Goal: Download file/media

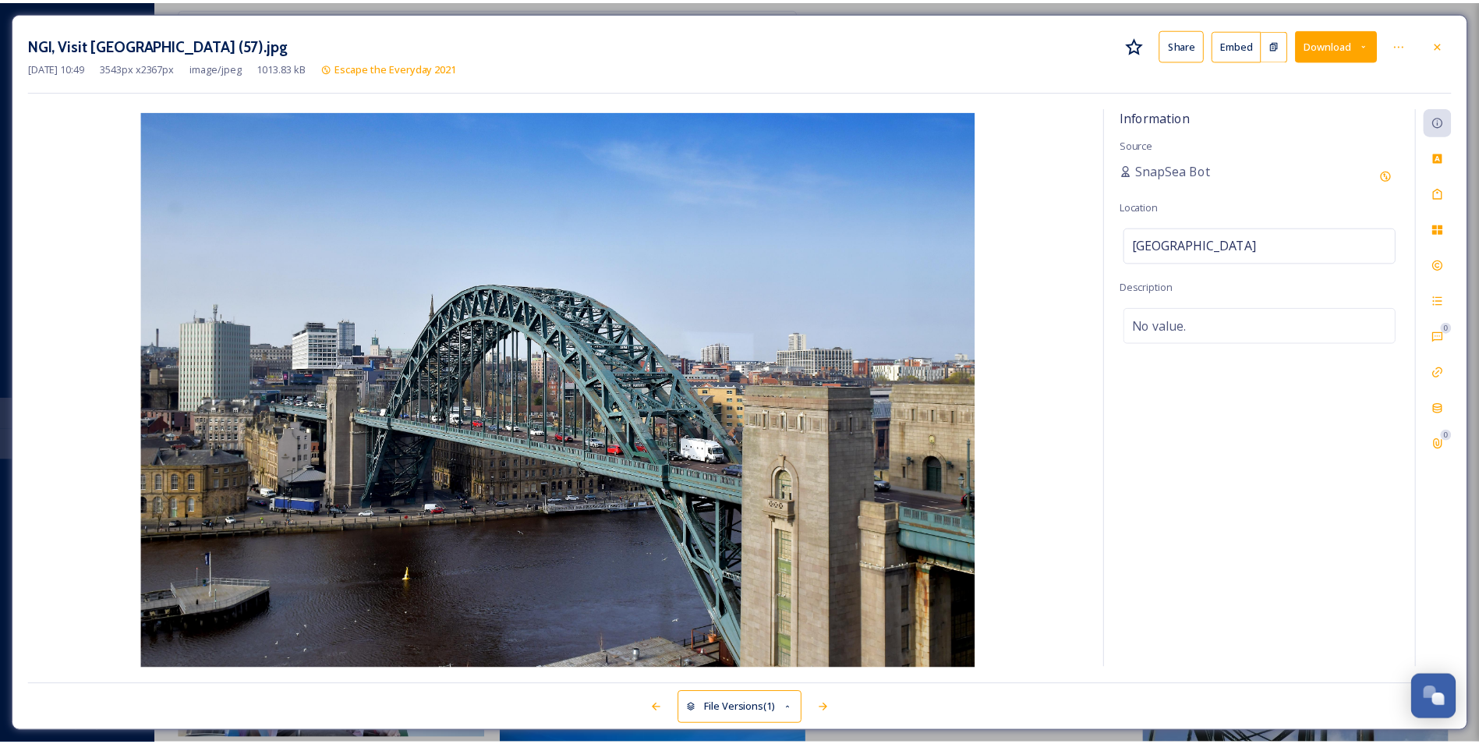
scroll to position [2885, 0]
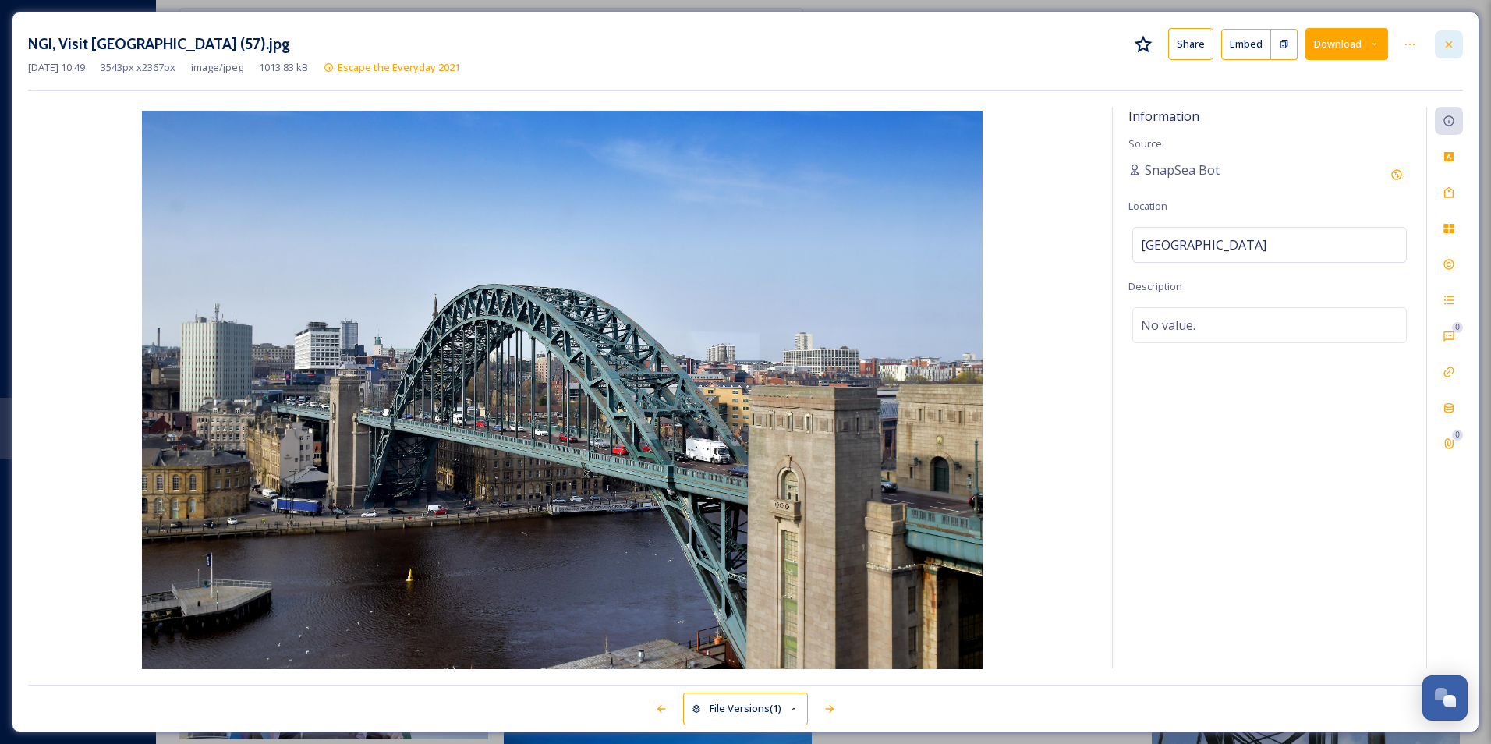
click at [1449, 52] on div at bounding box center [1449, 44] width 28 height 28
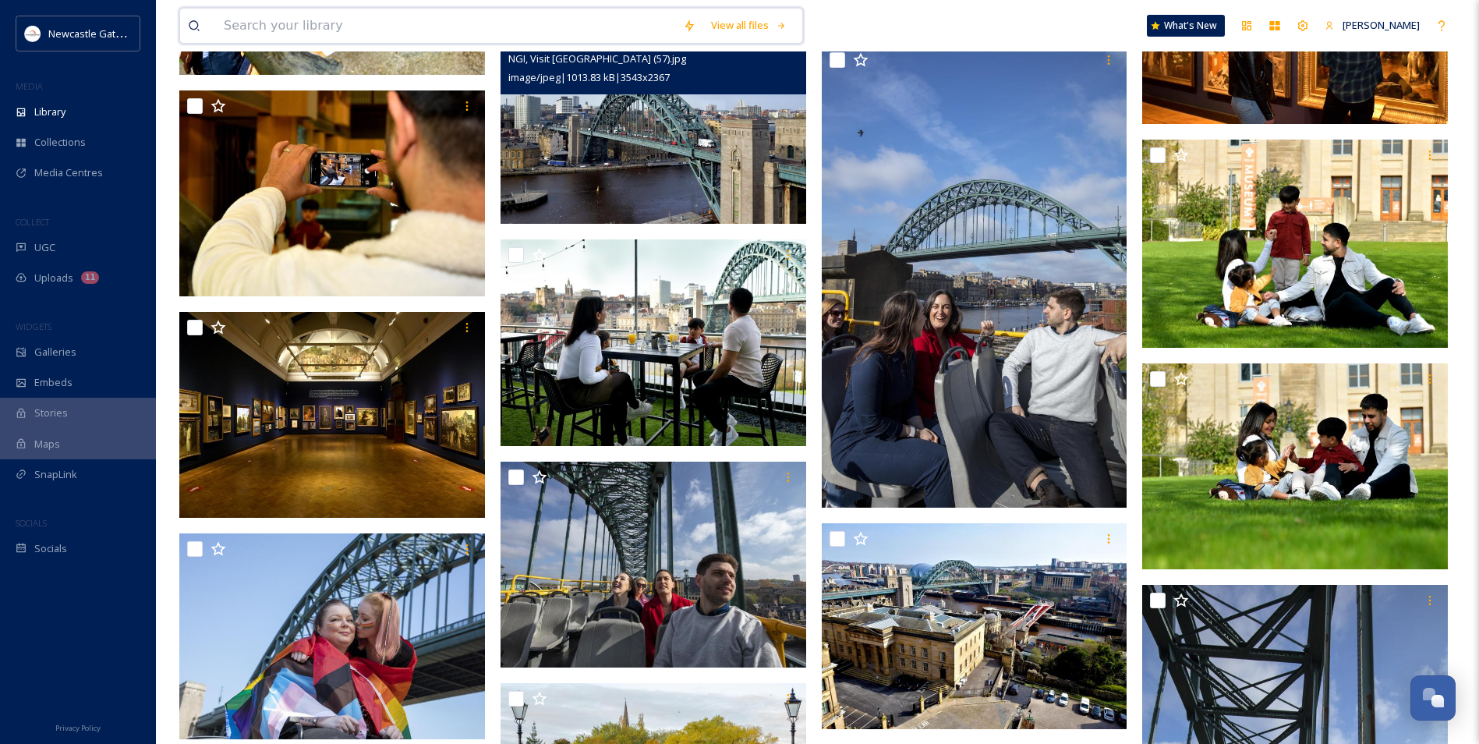
click at [380, 24] on input at bounding box center [445, 26] width 459 height 34
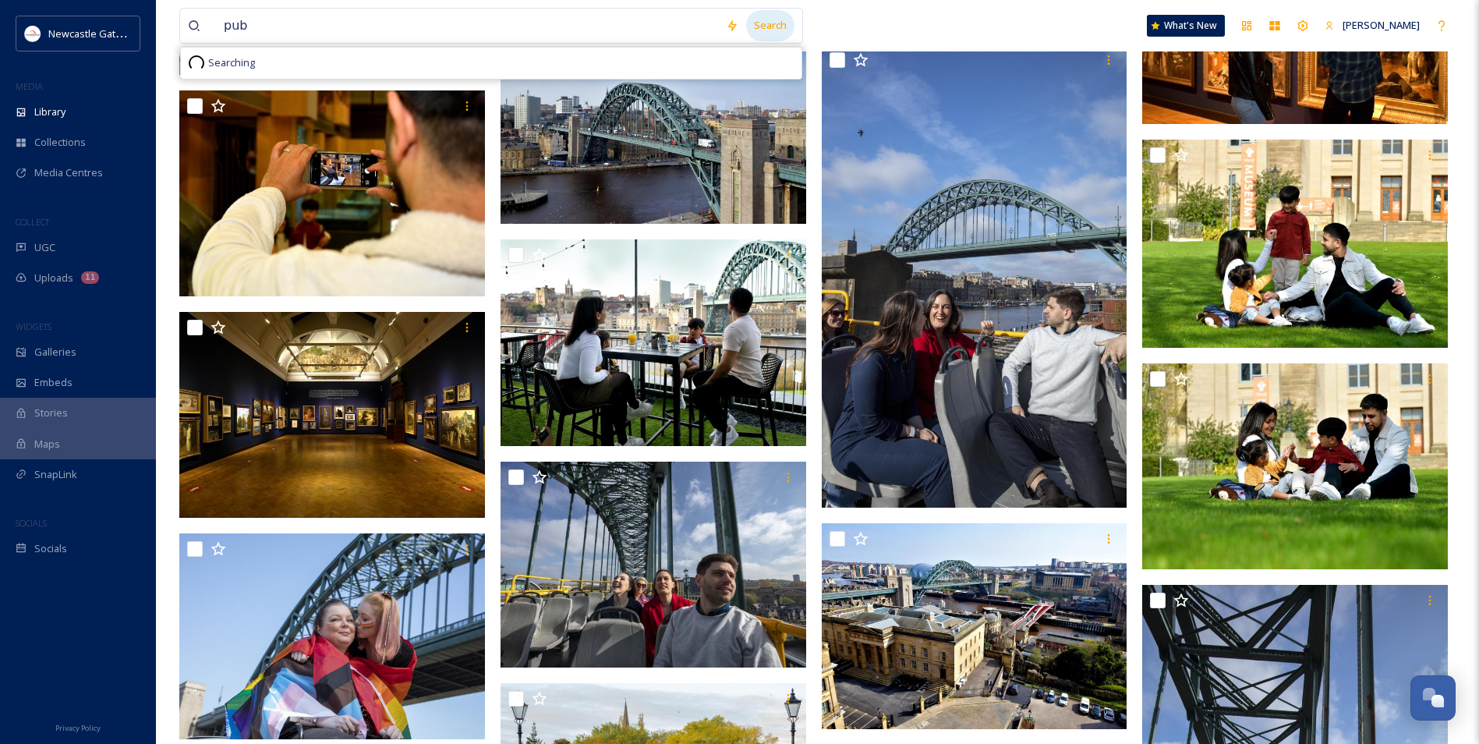
click at [759, 18] on div "Search" at bounding box center [770, 25] width 48 height 30
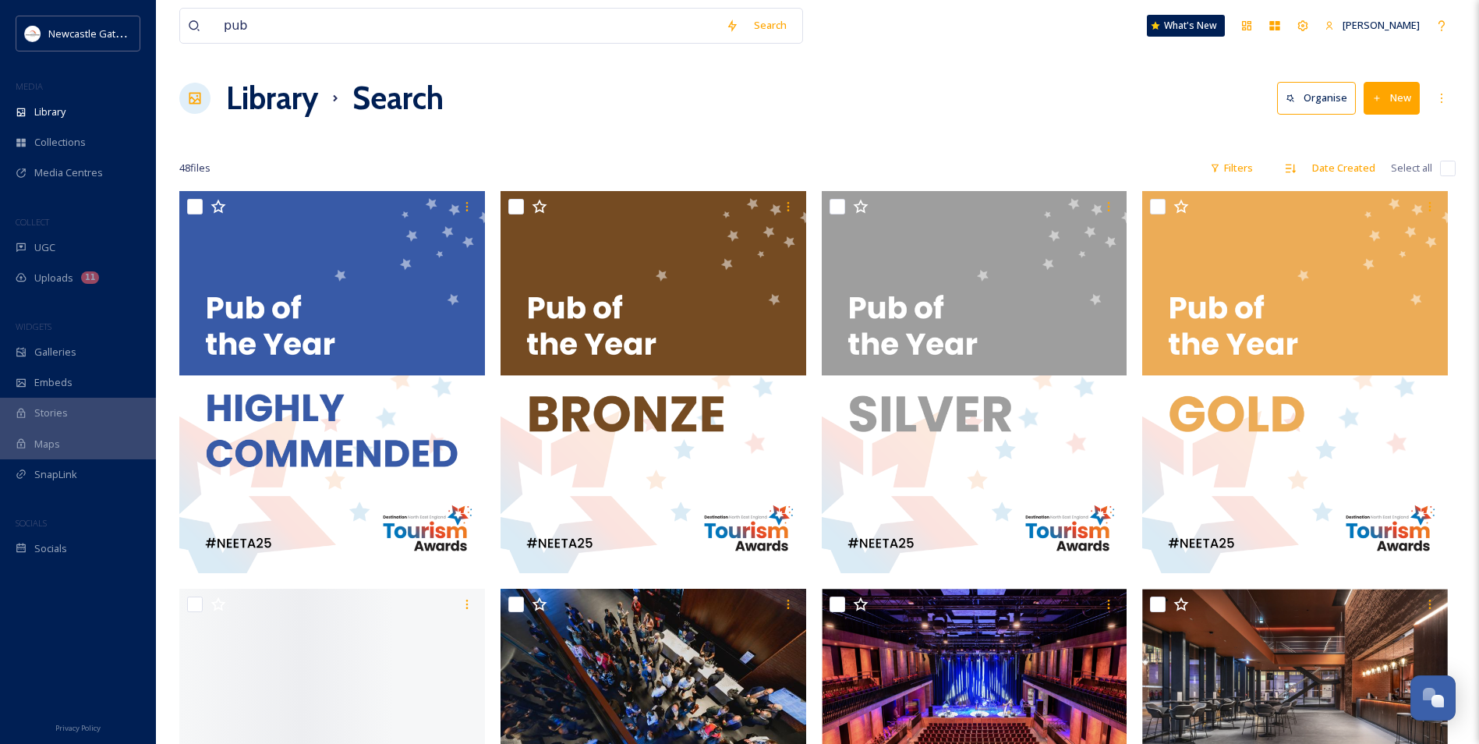
click at [897, 117] on div "Library Search Organise New" at bounding box center [817, 98] width 1276 height 47
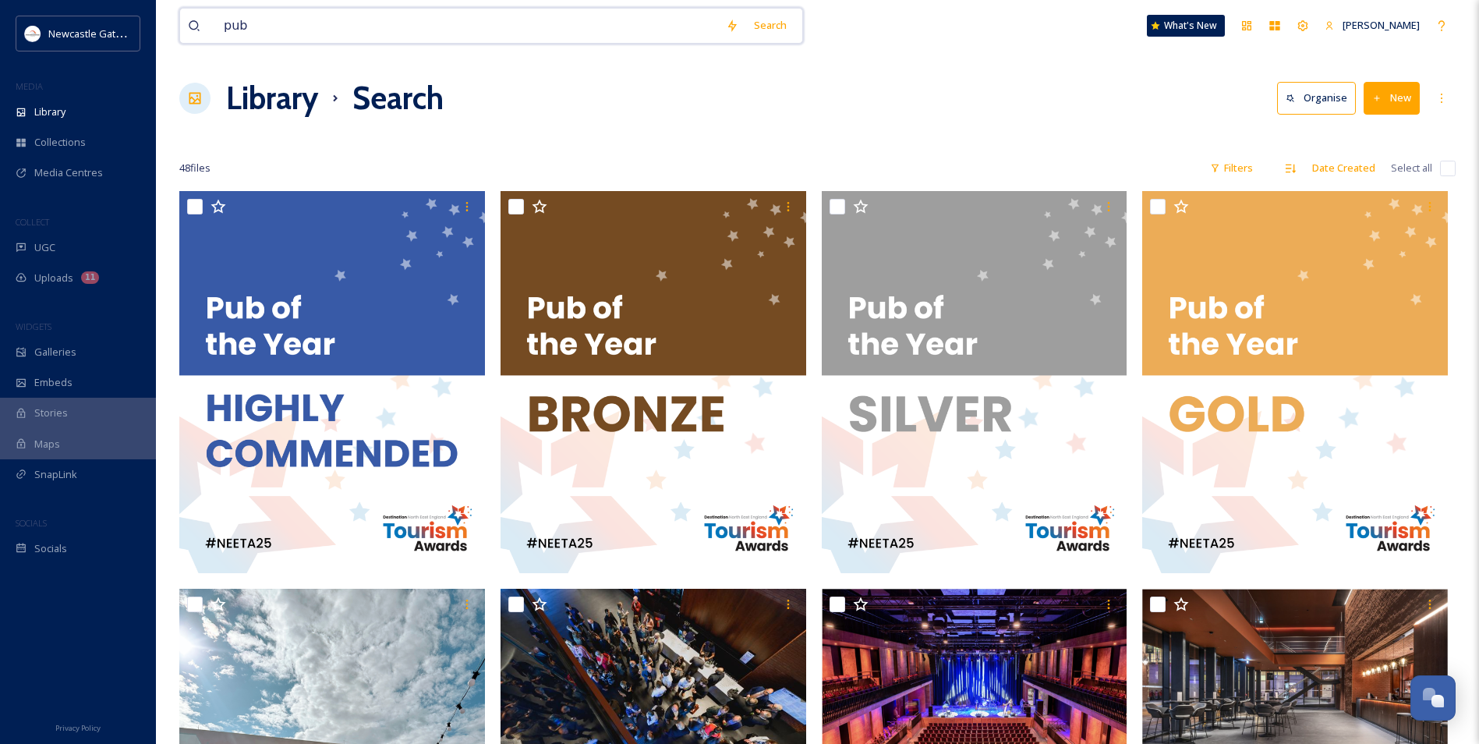
click at [261, 31] on input "pub" at bounding box center [467, 26] width 502 height 34
type input "p"
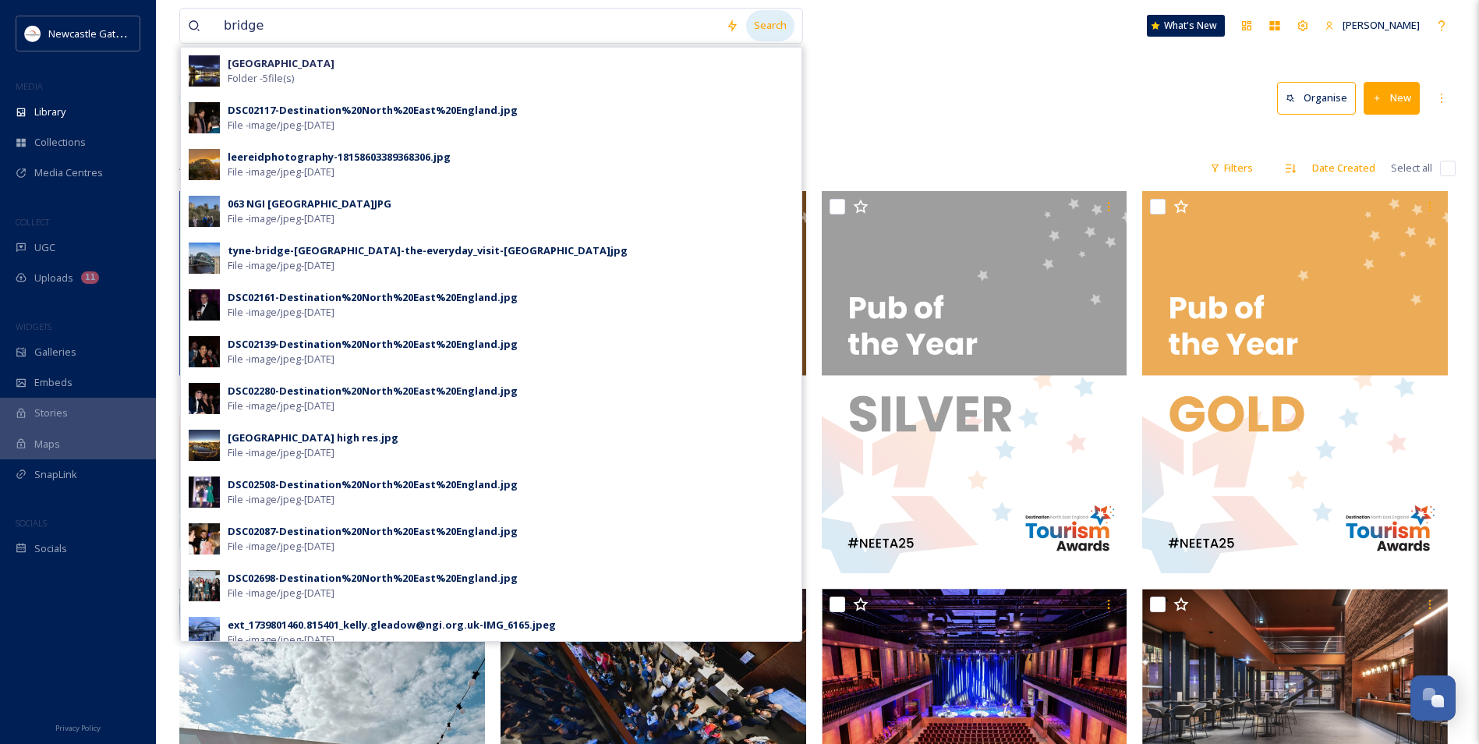
click at [784, 16] on div "Search" at bounding box center [770, 25] width 48 height 30
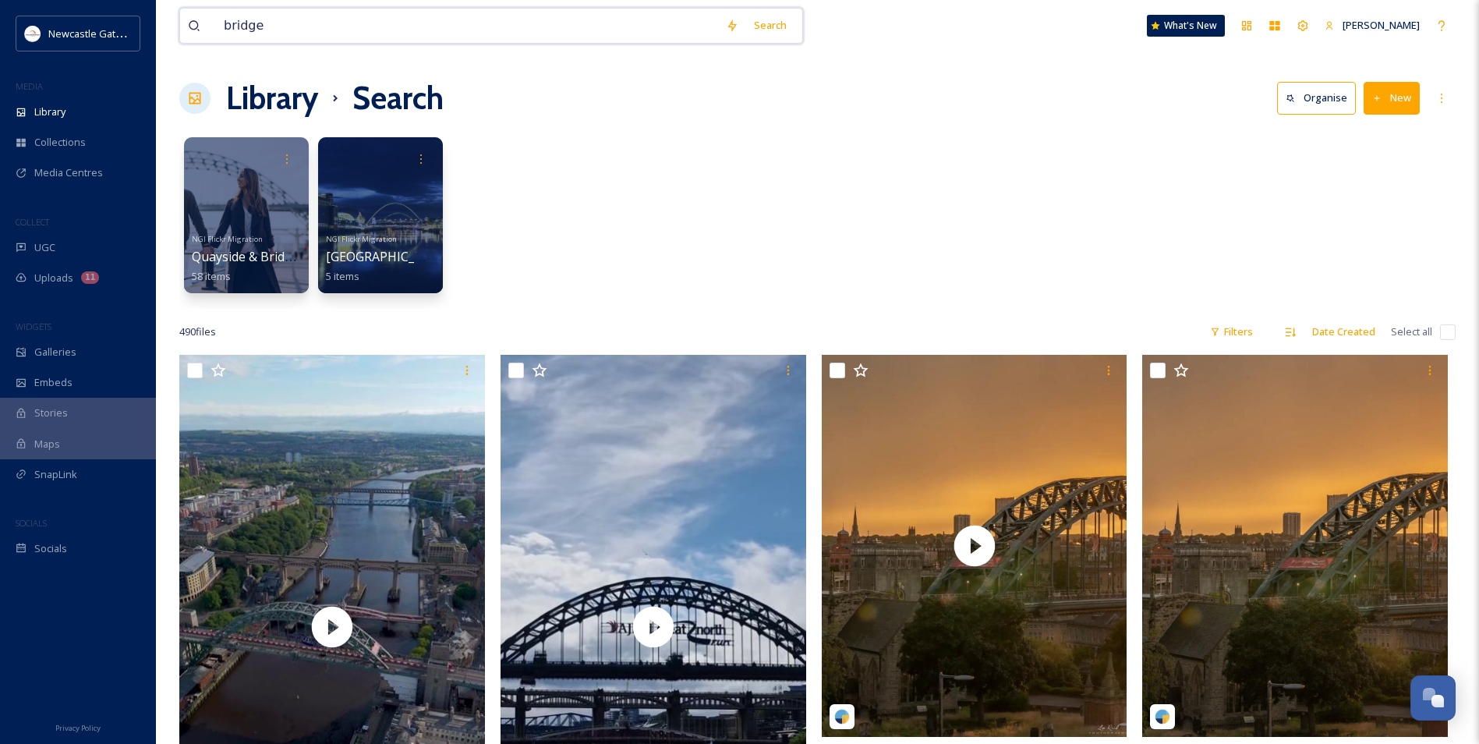
drag, startPoint x: 291, startPoint y: 28, endPoint x: 181, endPoint y: 26, distance: 110.0
click at [181, 26] on div "bridge Search" at bounding box center [491, 26] width 624 height 36
type input "friends"
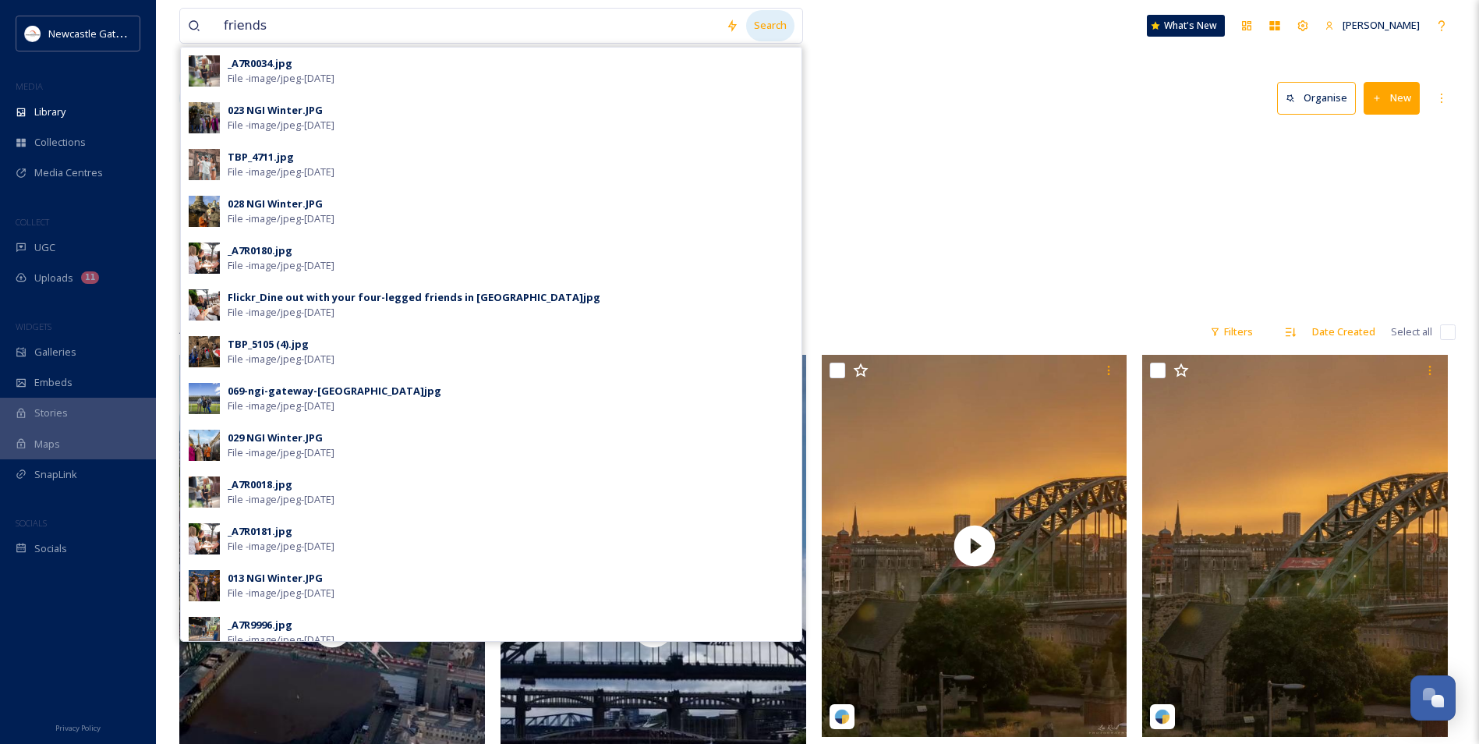
click at [770, 21] on div "Search" at bounding box center [770, 25] width 48 height 30
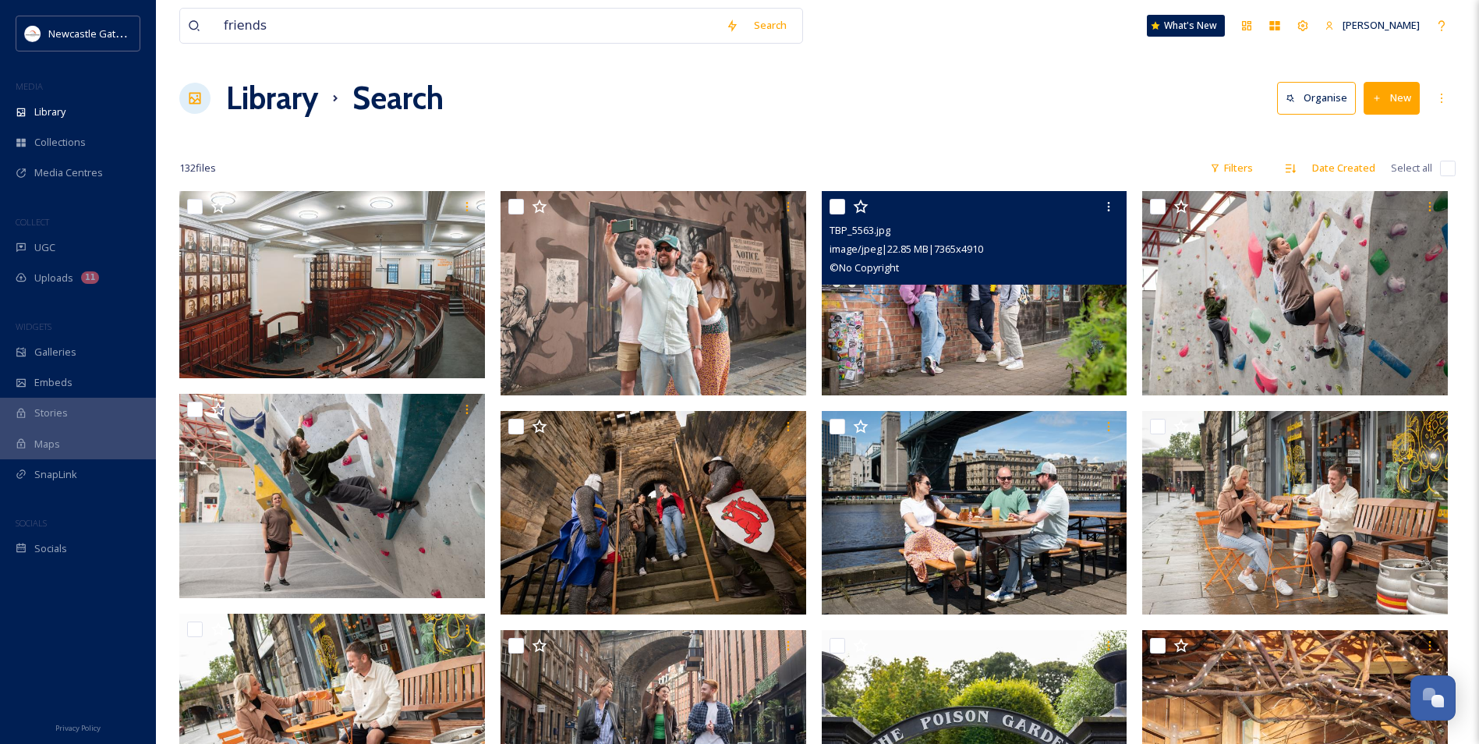
click at [1026, 332] on img at bounding box center [975, 293] width 306 height 204
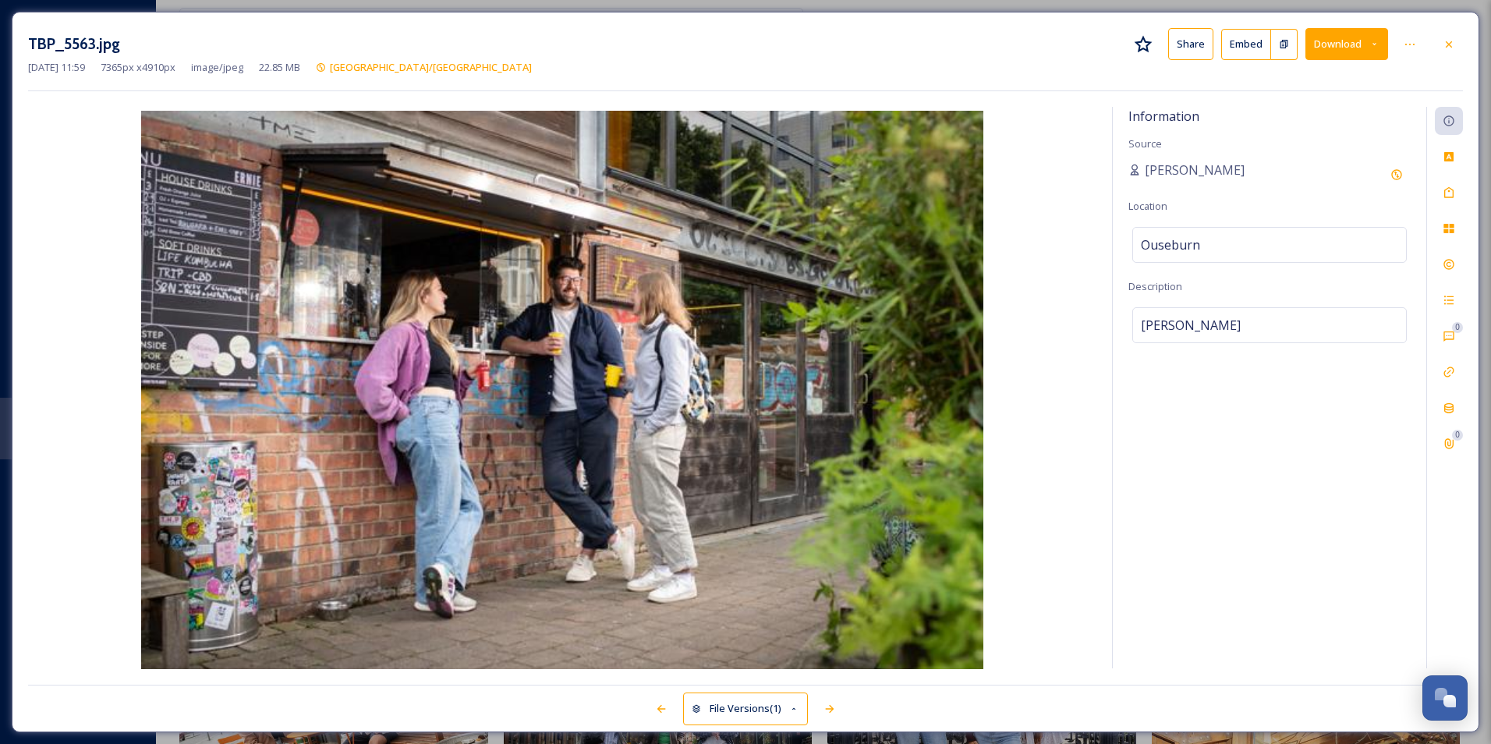
click at [1336, 47] on button "Download" at bounding box center [1346, 44] width 83 height 32
click at [1288, 74] on span "Download Original (7365 x 4910)" at bounding box center [1305, 80] width 147 height 15
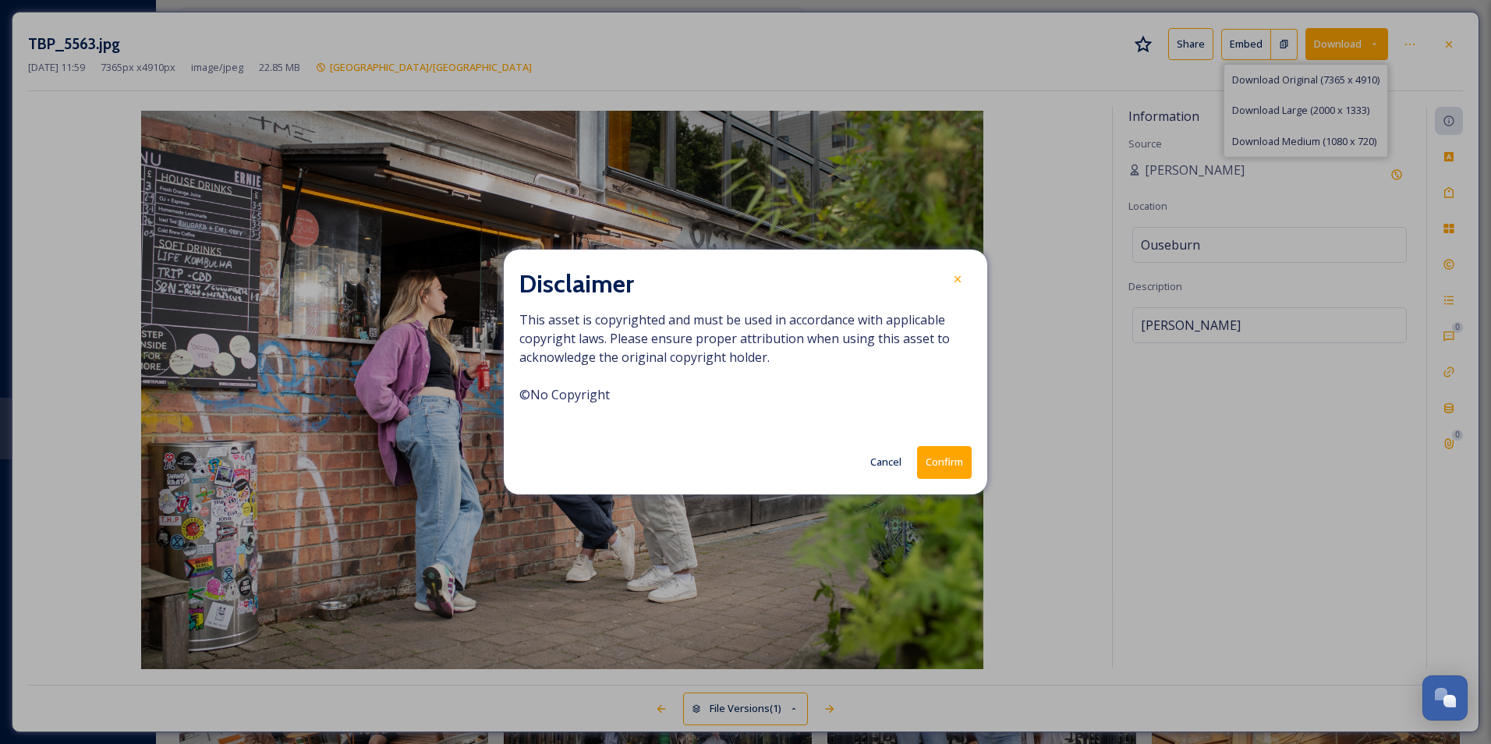
click at [940, 455] on button "Confirm" at bounding box center [944, 462] width 55 height 32
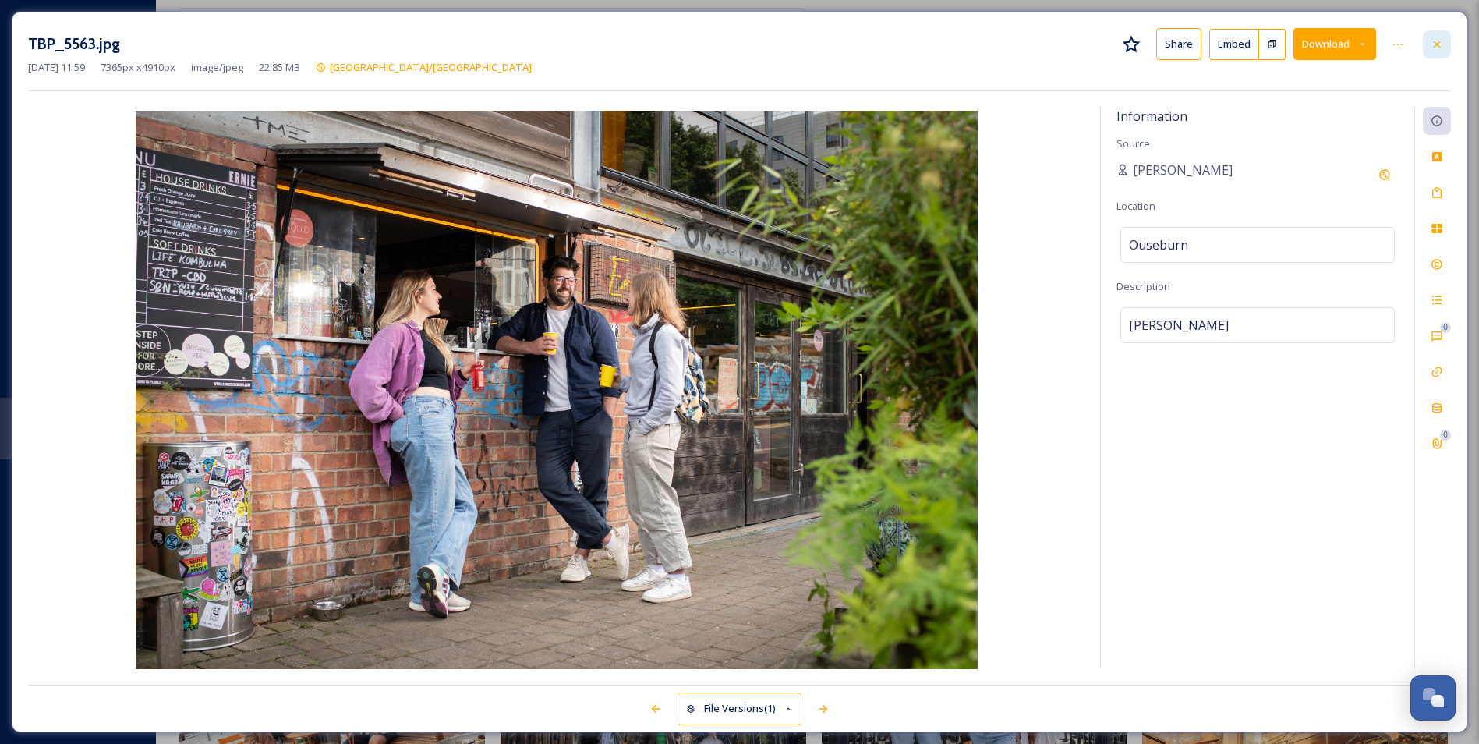
click at [1441, 39] on icon at bounding box center [1437, 44] width 12 height 12
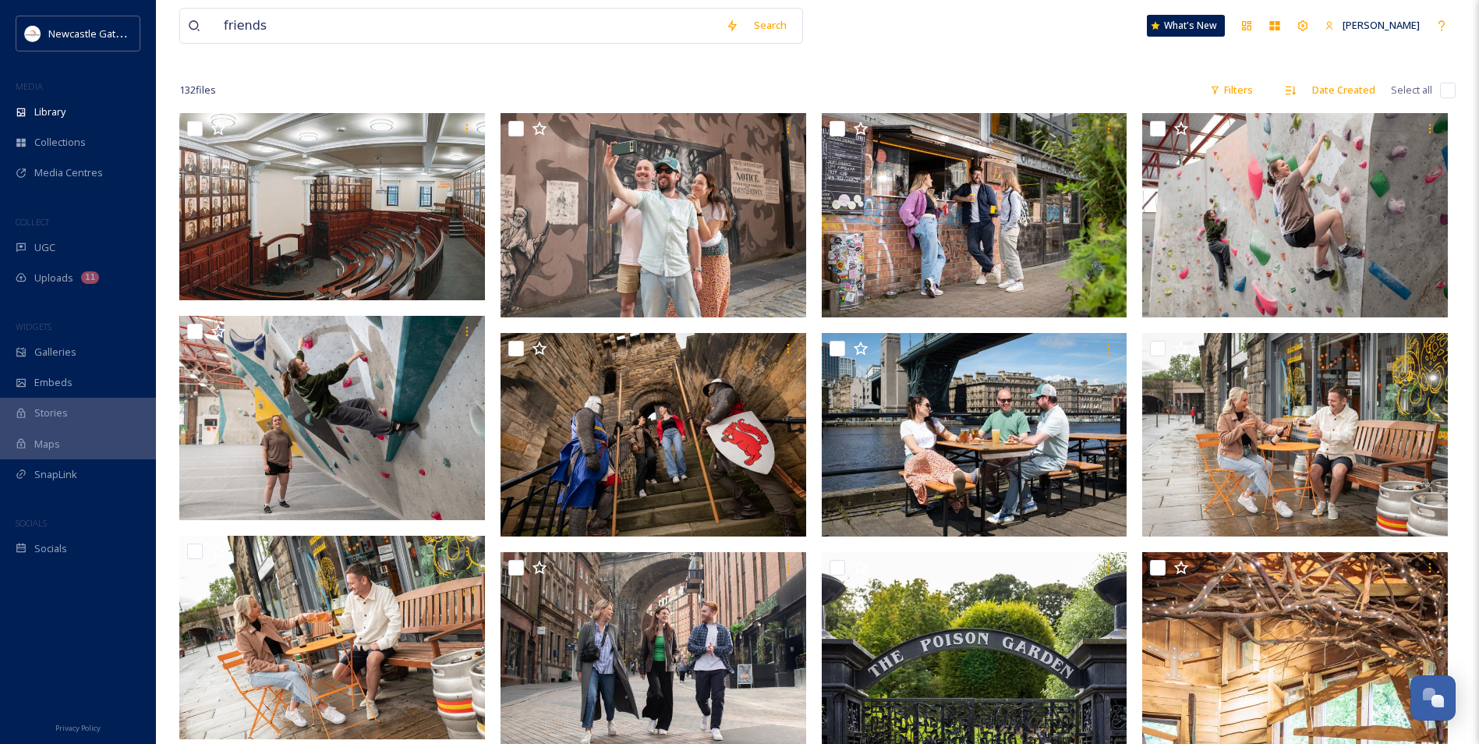
scroll to position [156, 0]
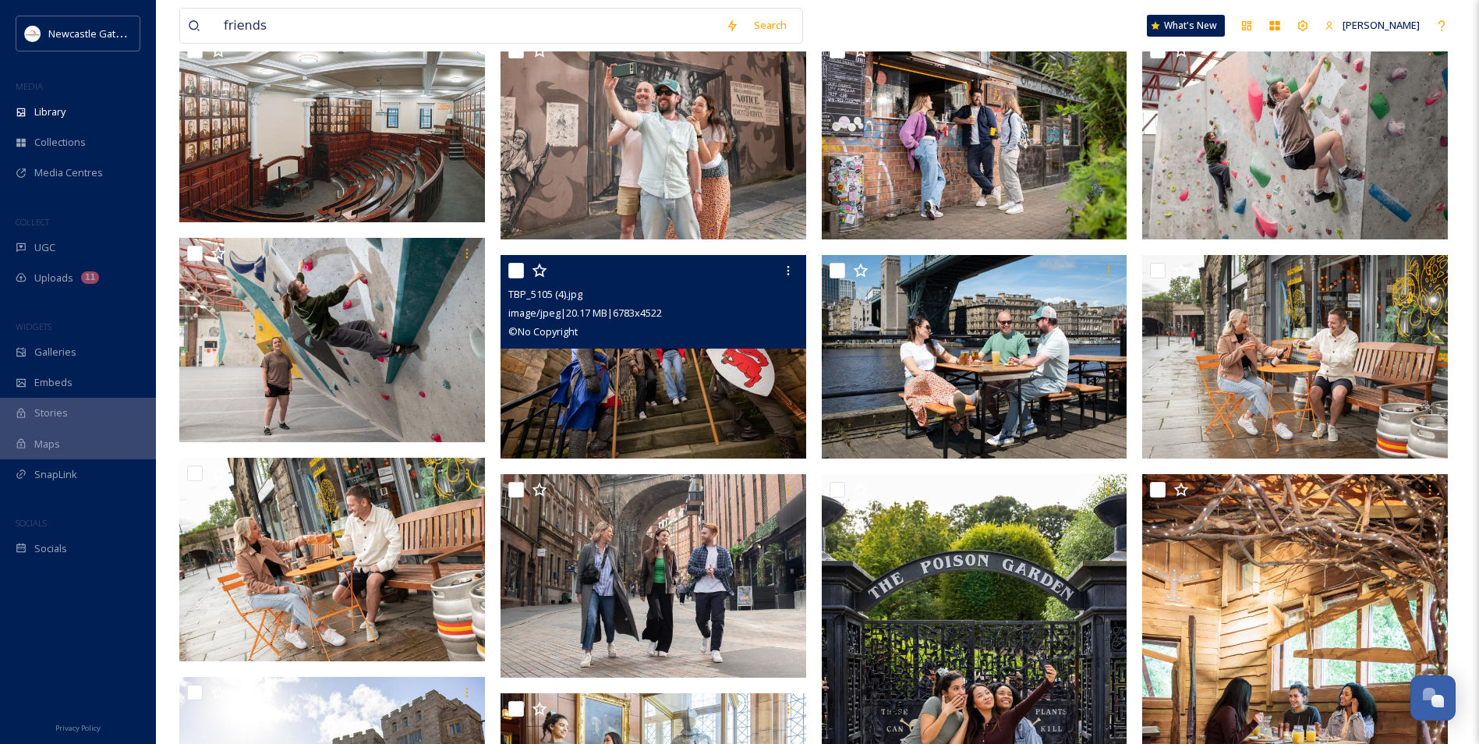
click at [688, 398] on img at bounding box center [654, 356] width 306 height 204
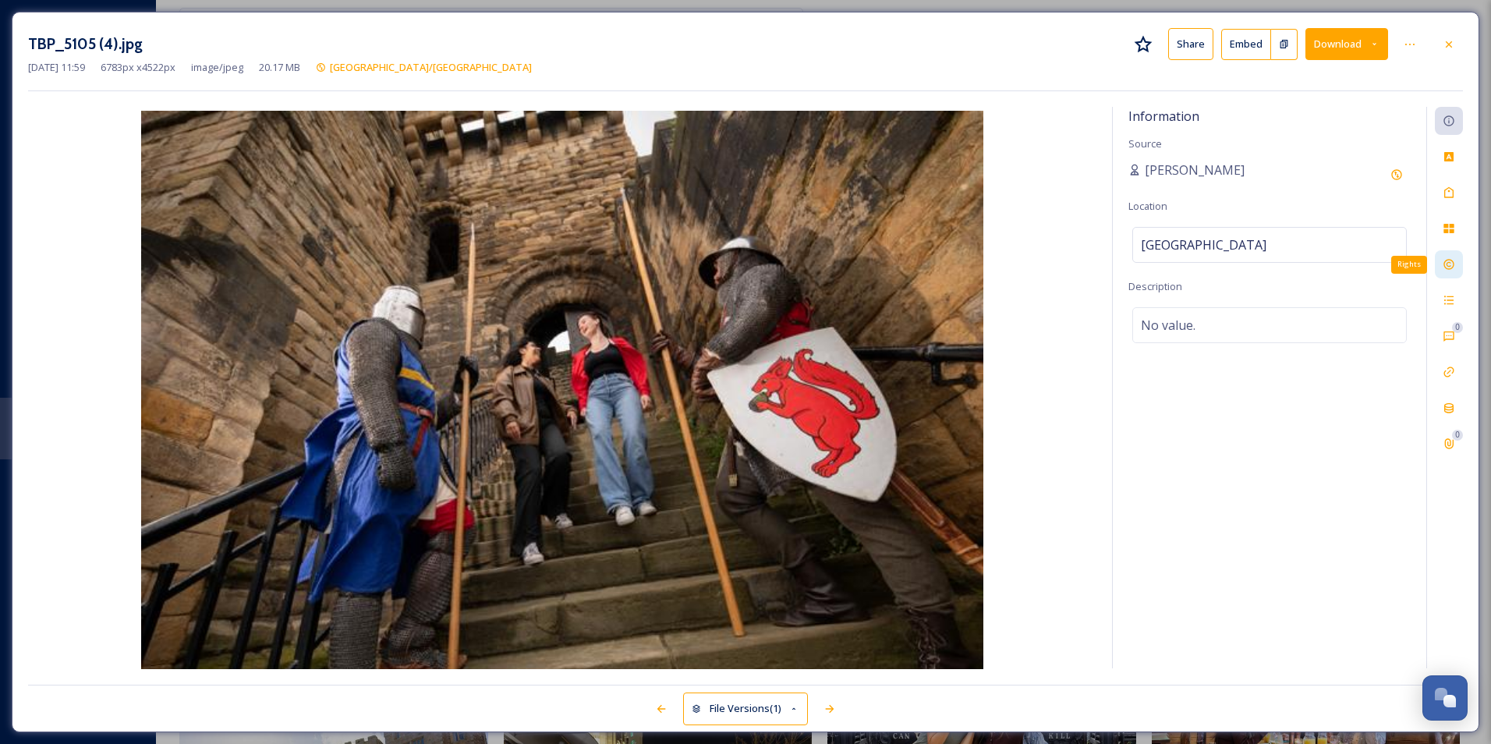
click at [1449, 259] on icon at bounding box center [1448, 264] width 12 height 12
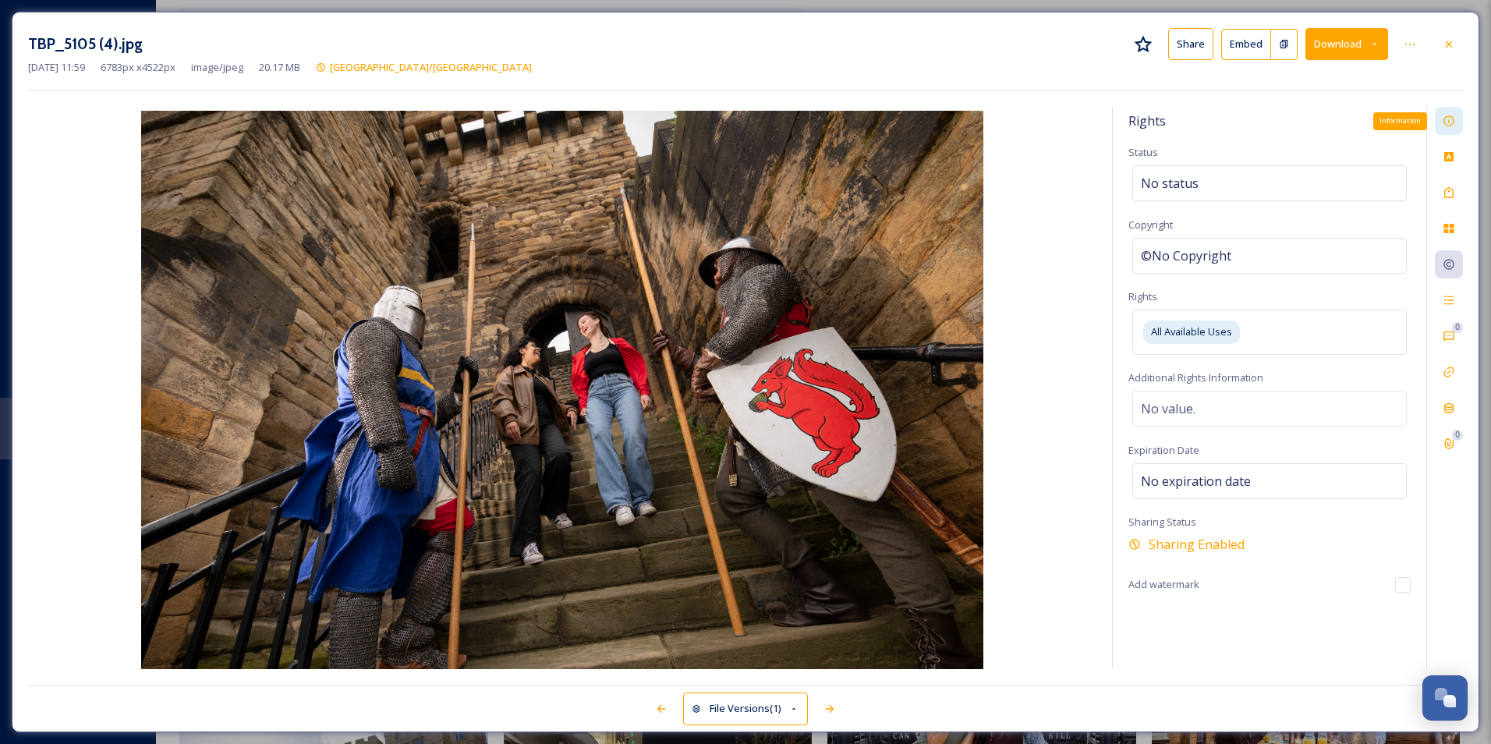
click at [1458, 128] on div "Information" at bounding box center [1449, 121] width 28 height 28
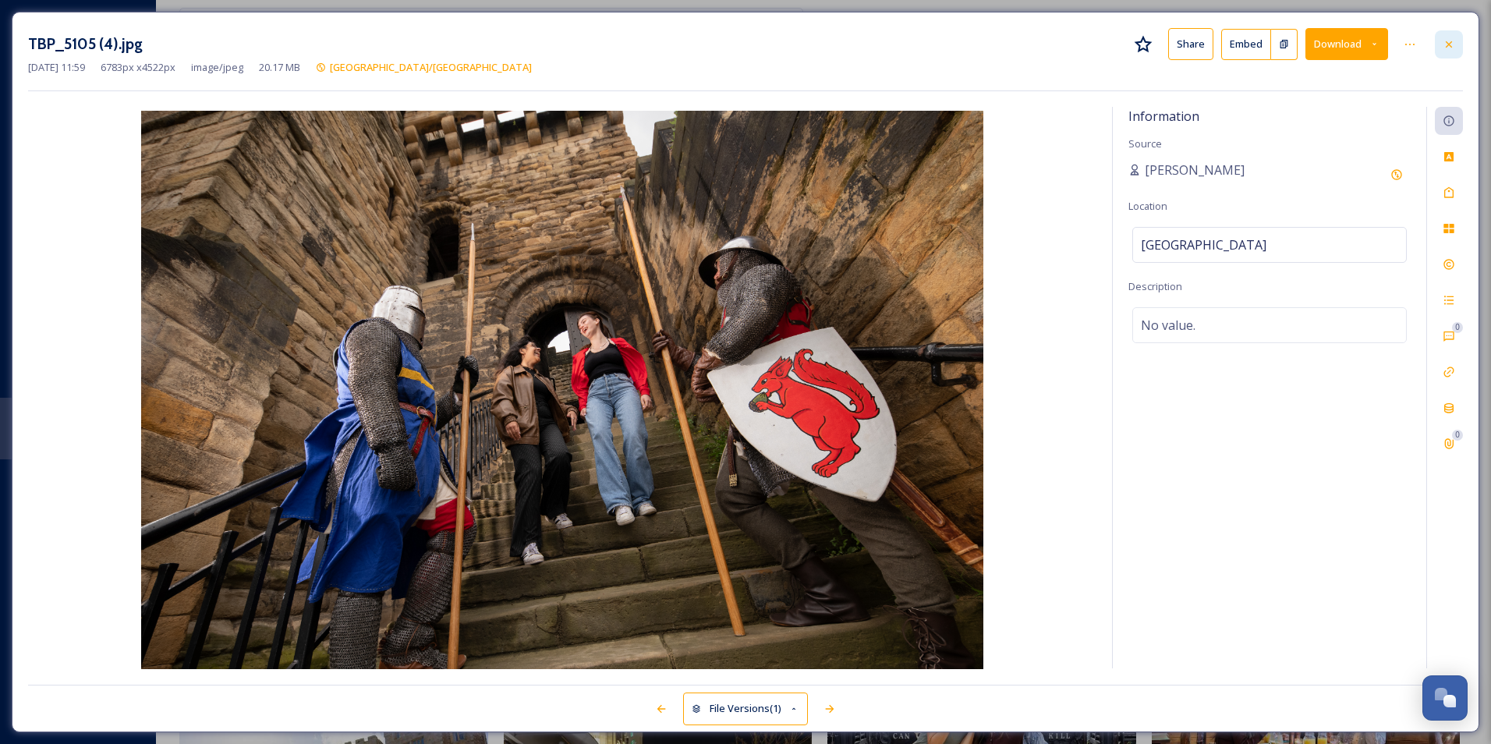
click at [1452, 35] on div at bounding box center [1449, 44] width 28 height 28
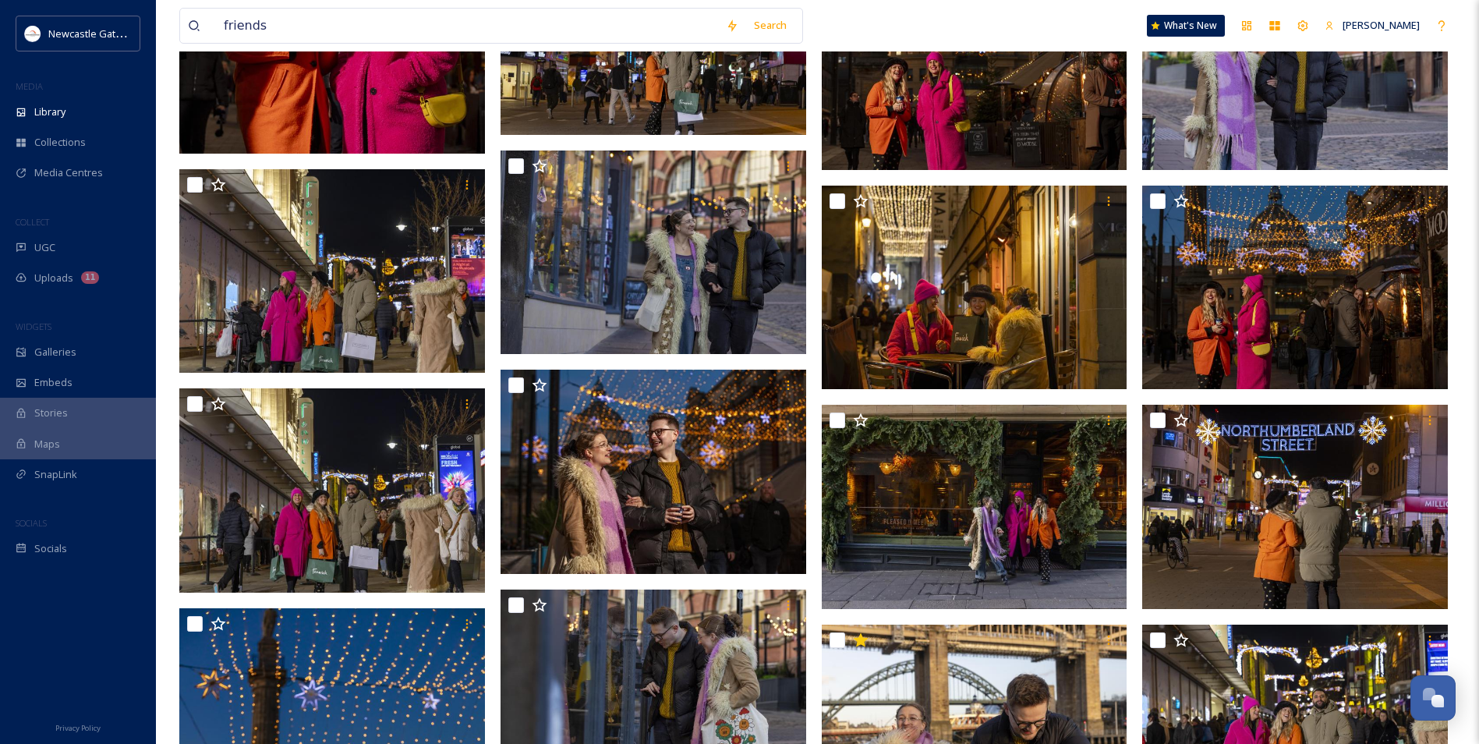
scroll to position [1715, 0]
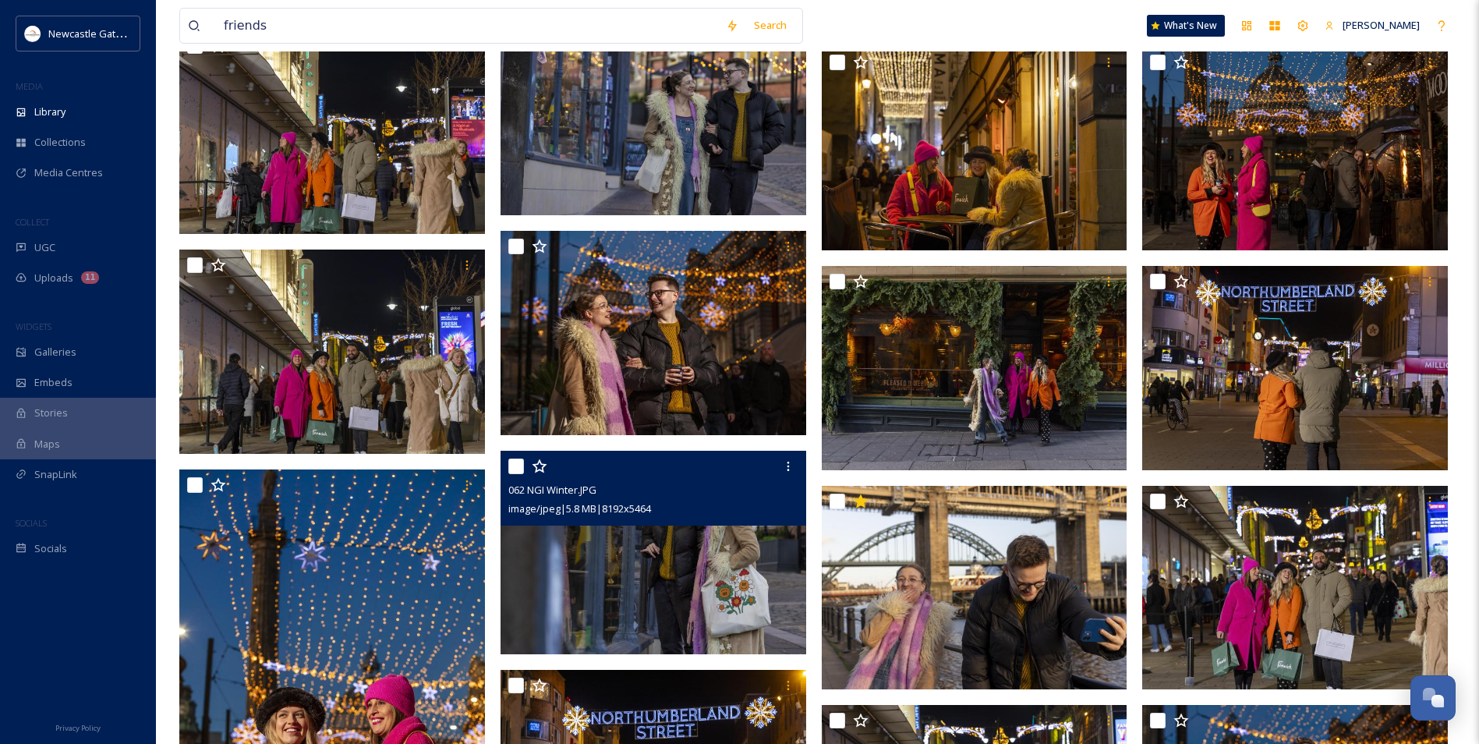
click at [678, 589] on img at bounding box center [654, 553] width 306 height 204
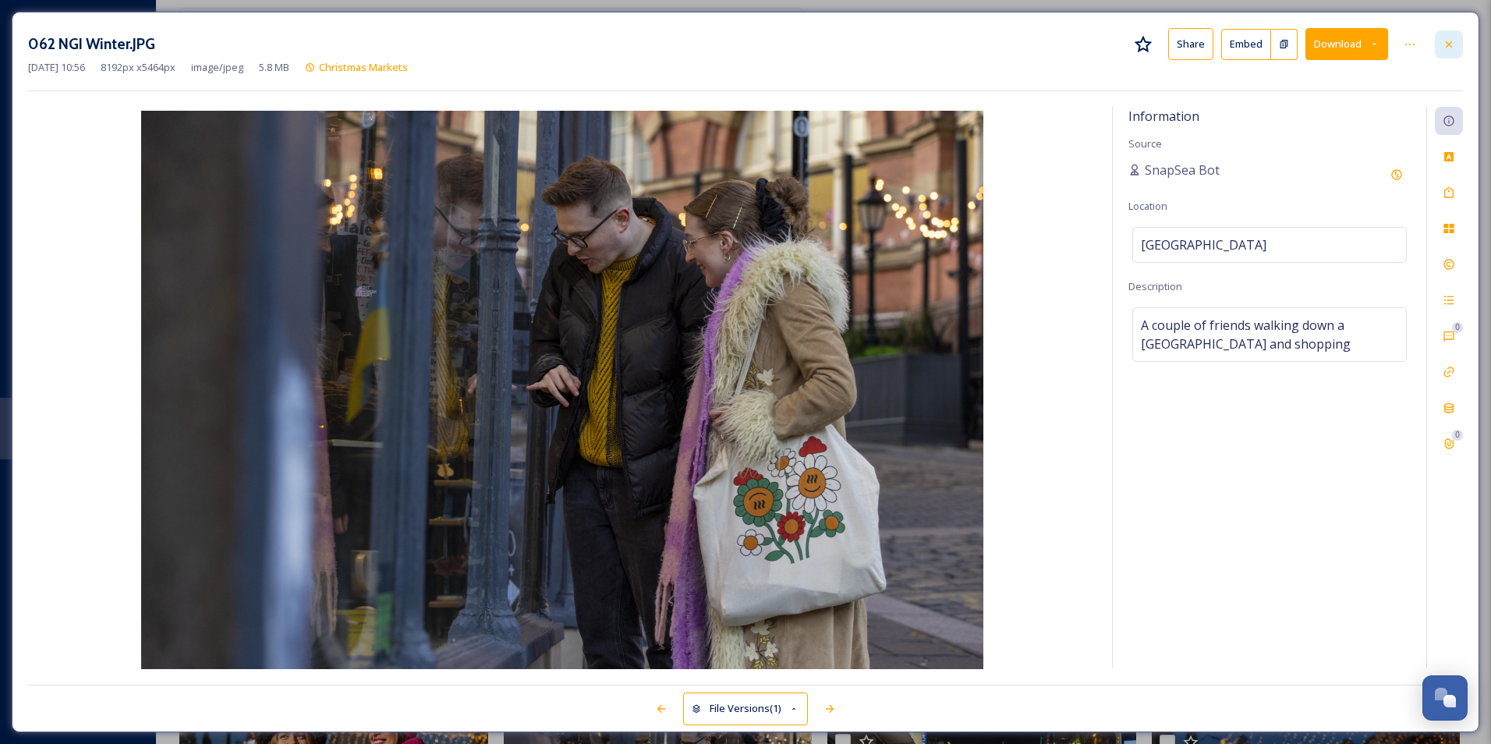
click at [1453, 41] on icon at bounding box center [1448, 44] width 12 height 12
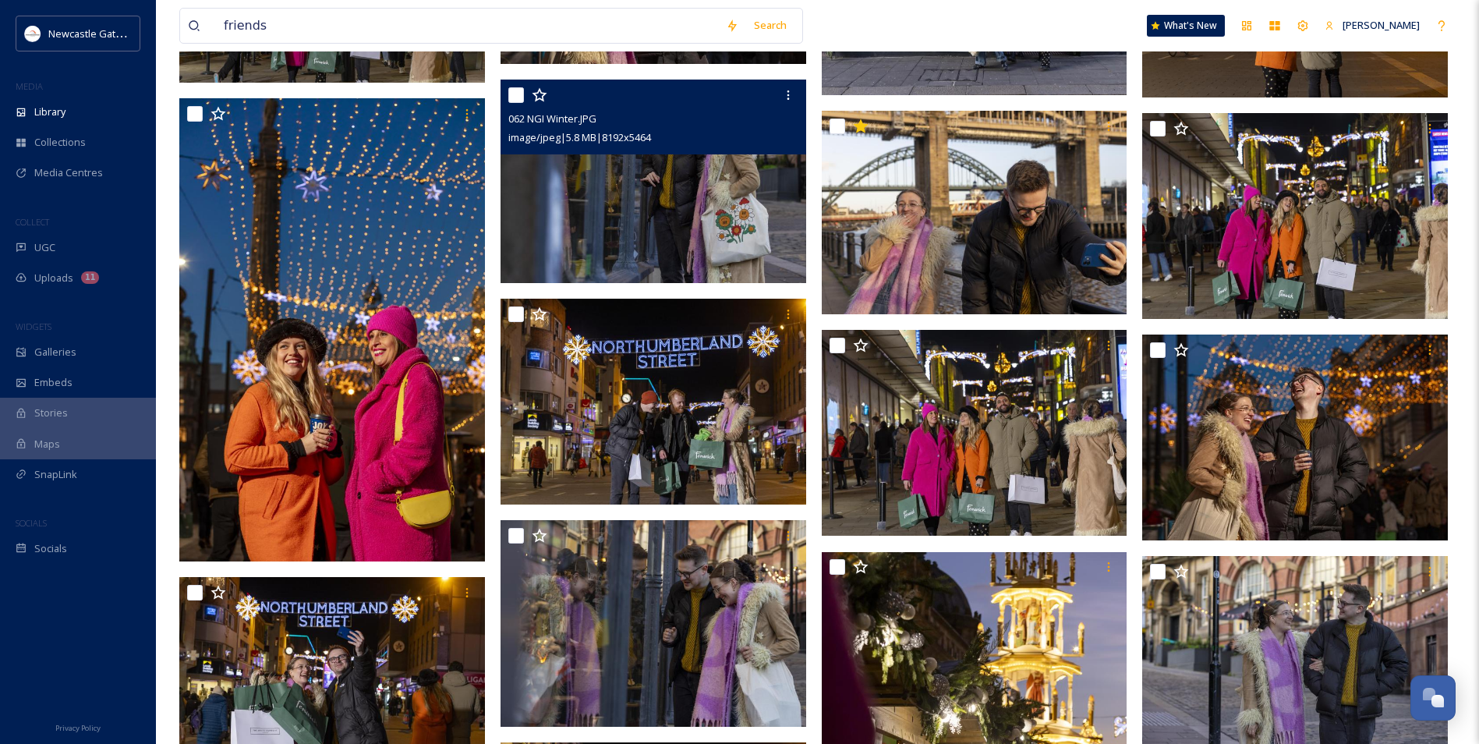
scroll to position [1871, 0]
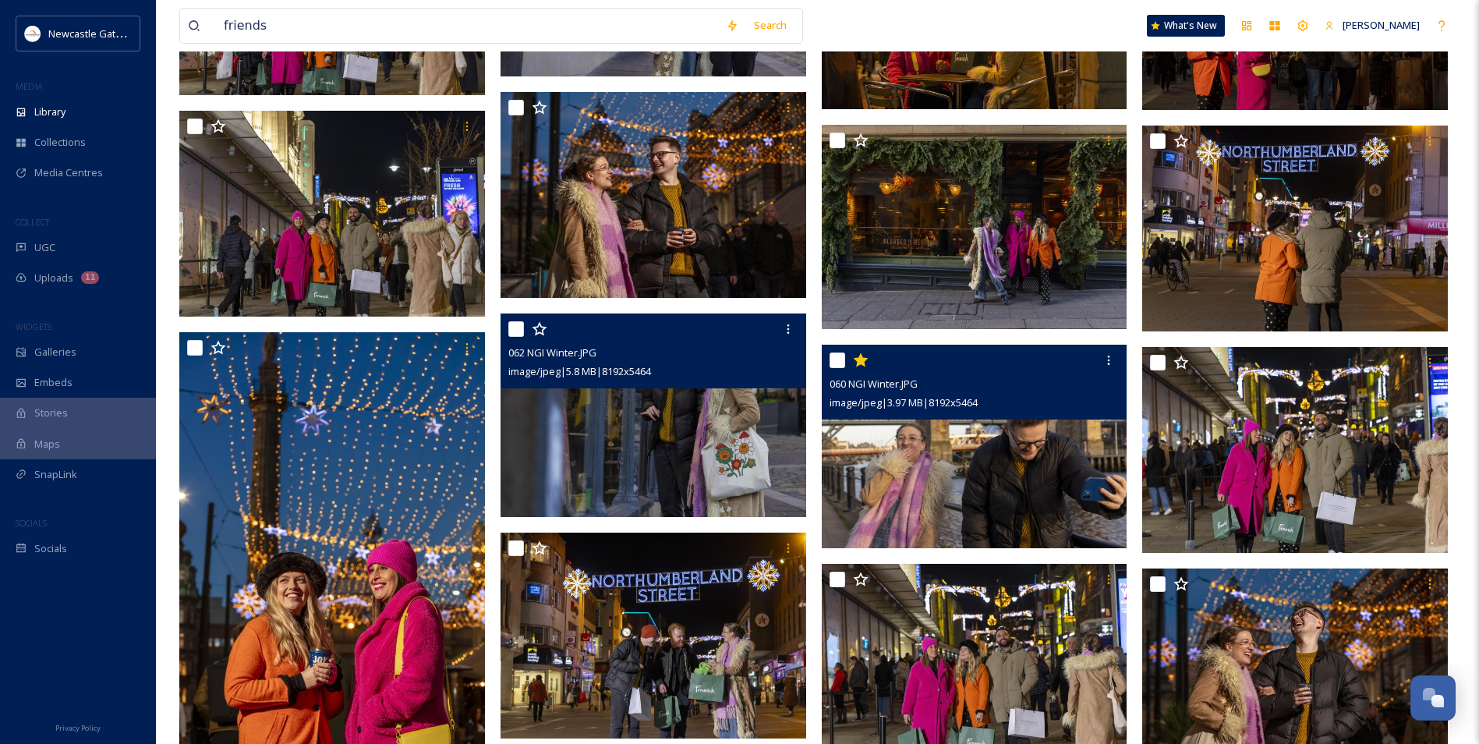
click at [1036, 497] on img at bounding box center [975, 447] width 306 height 204
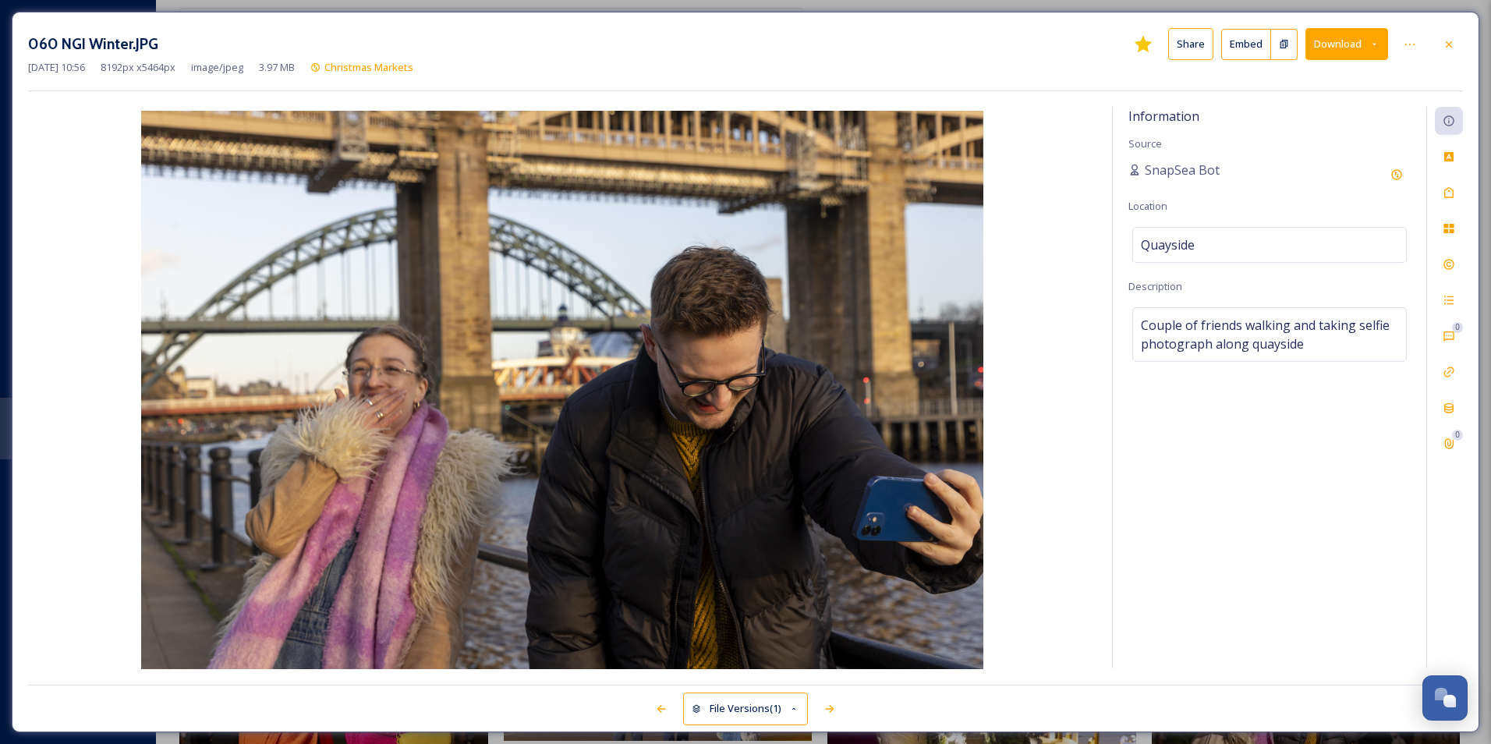
click at [1445, 42] on icon at bounding box center [1448, 44] width 12 height 12
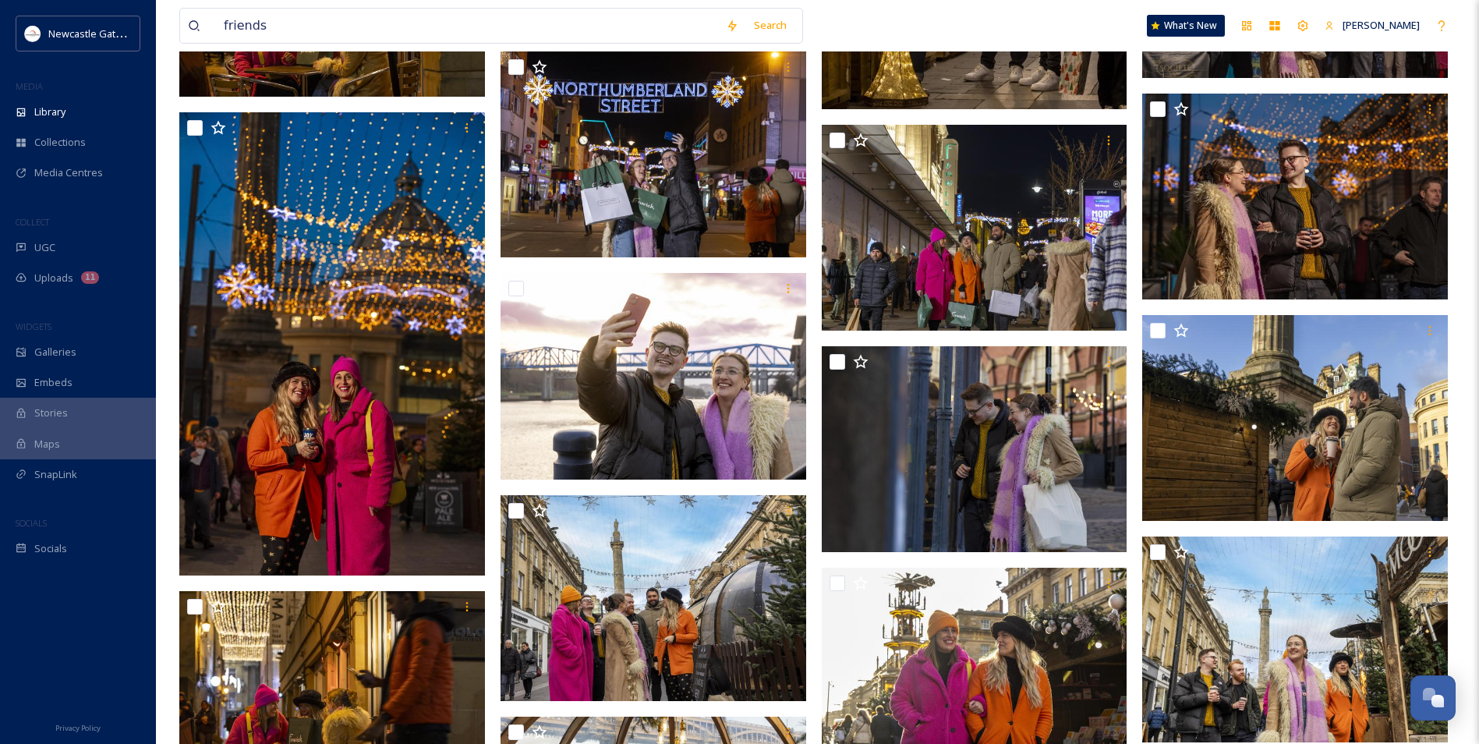
scroll to position [3041, 0]
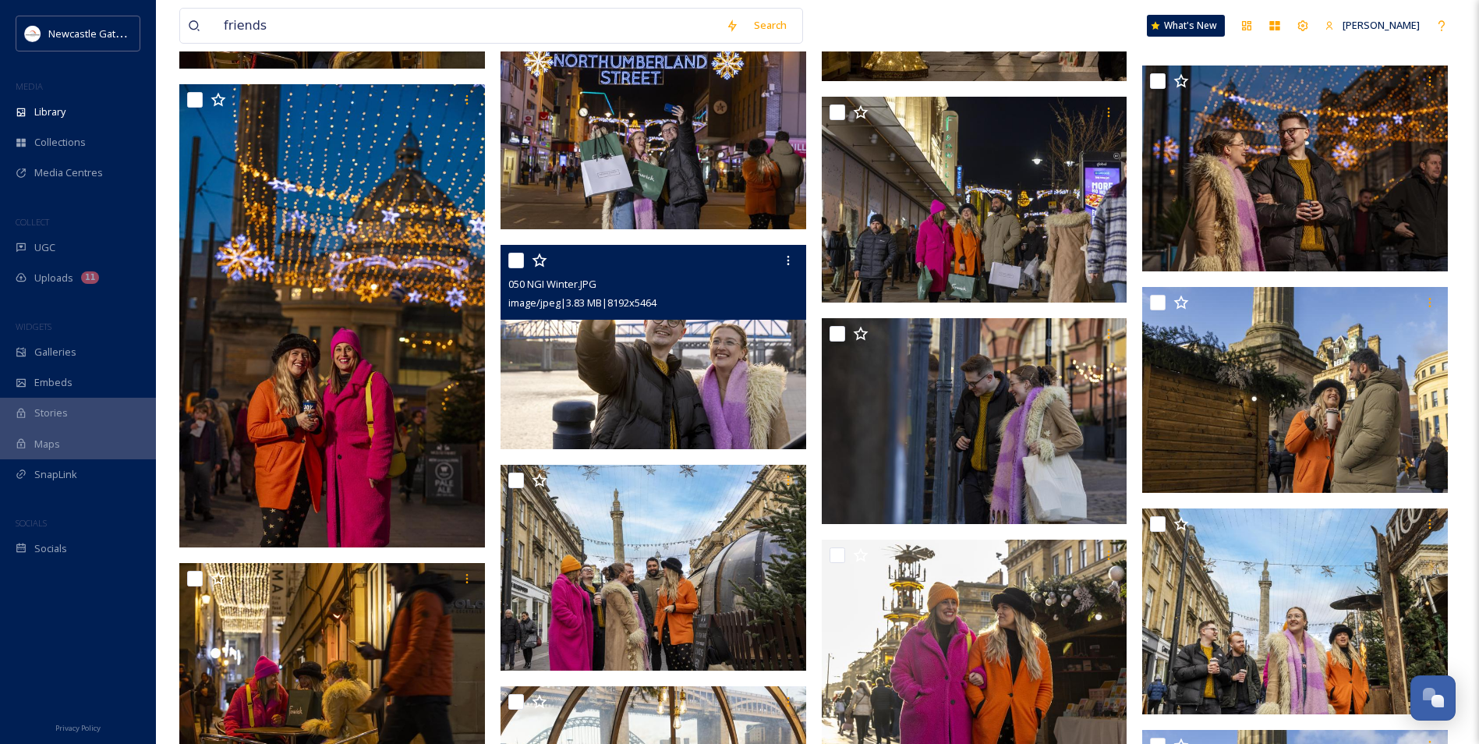
click at [714, 394] on img at bounding box center [654, 347] width 306 height 204
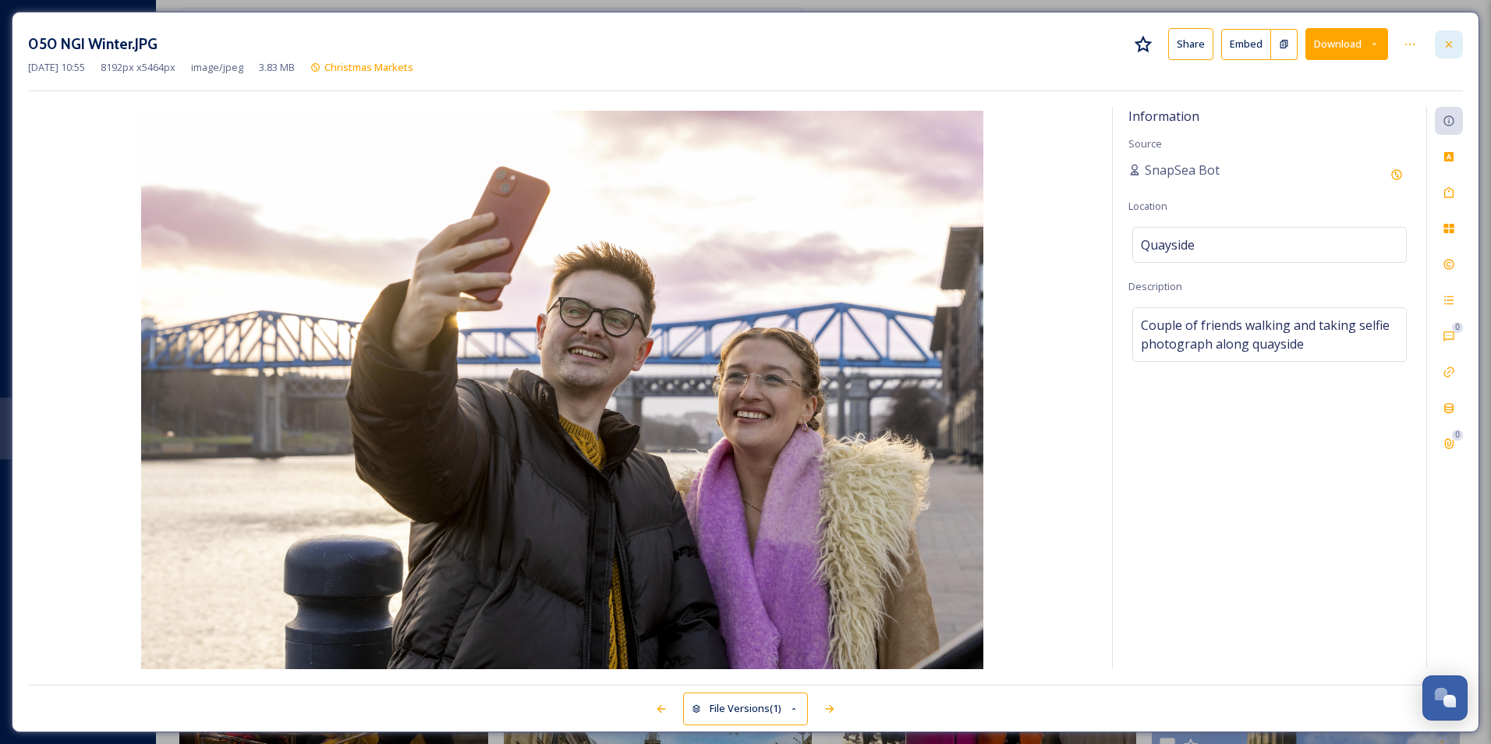
click at [1453, 42] on icon at bounding box center [1448, 44] width 12 height 12
